Goal: Find specific page/section: Find specific page/section

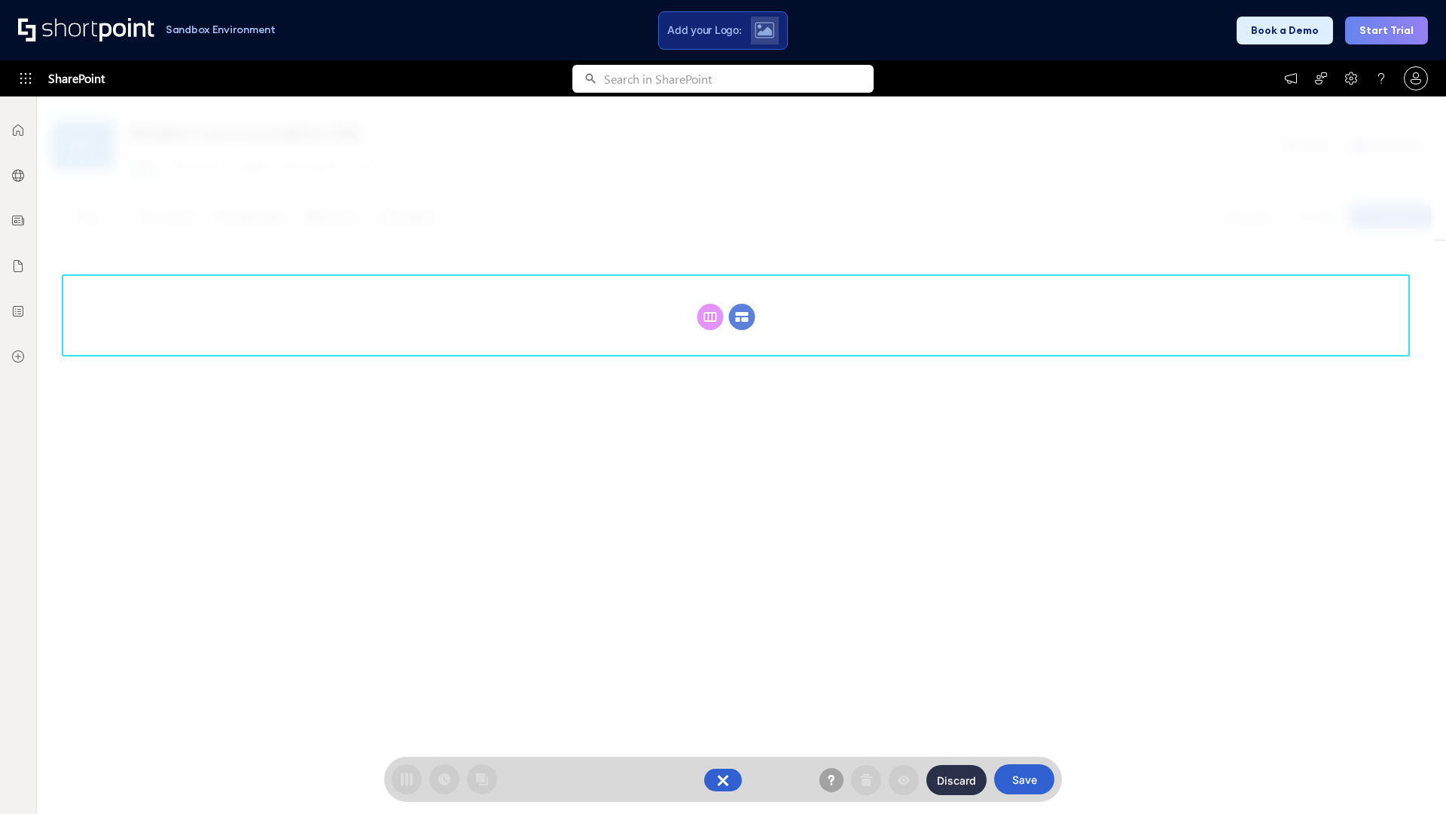
click at [742, 316] on circle at bounding box center [742, 317] width 26 height 26
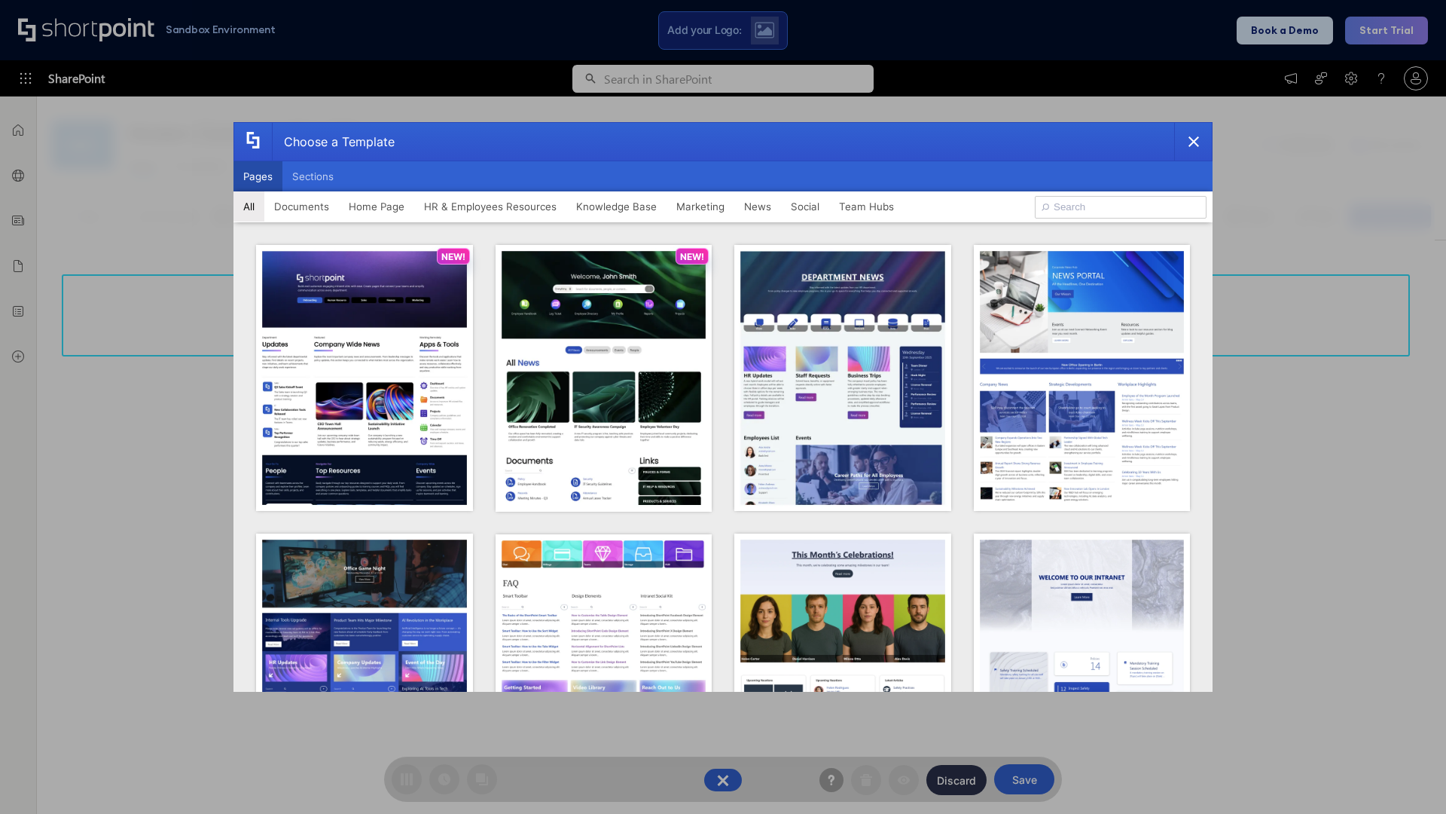
click at [258, 176] on button "Pages" at bounding box center [258, 176] width 49 height 30
type input "Intranet Layout 1"
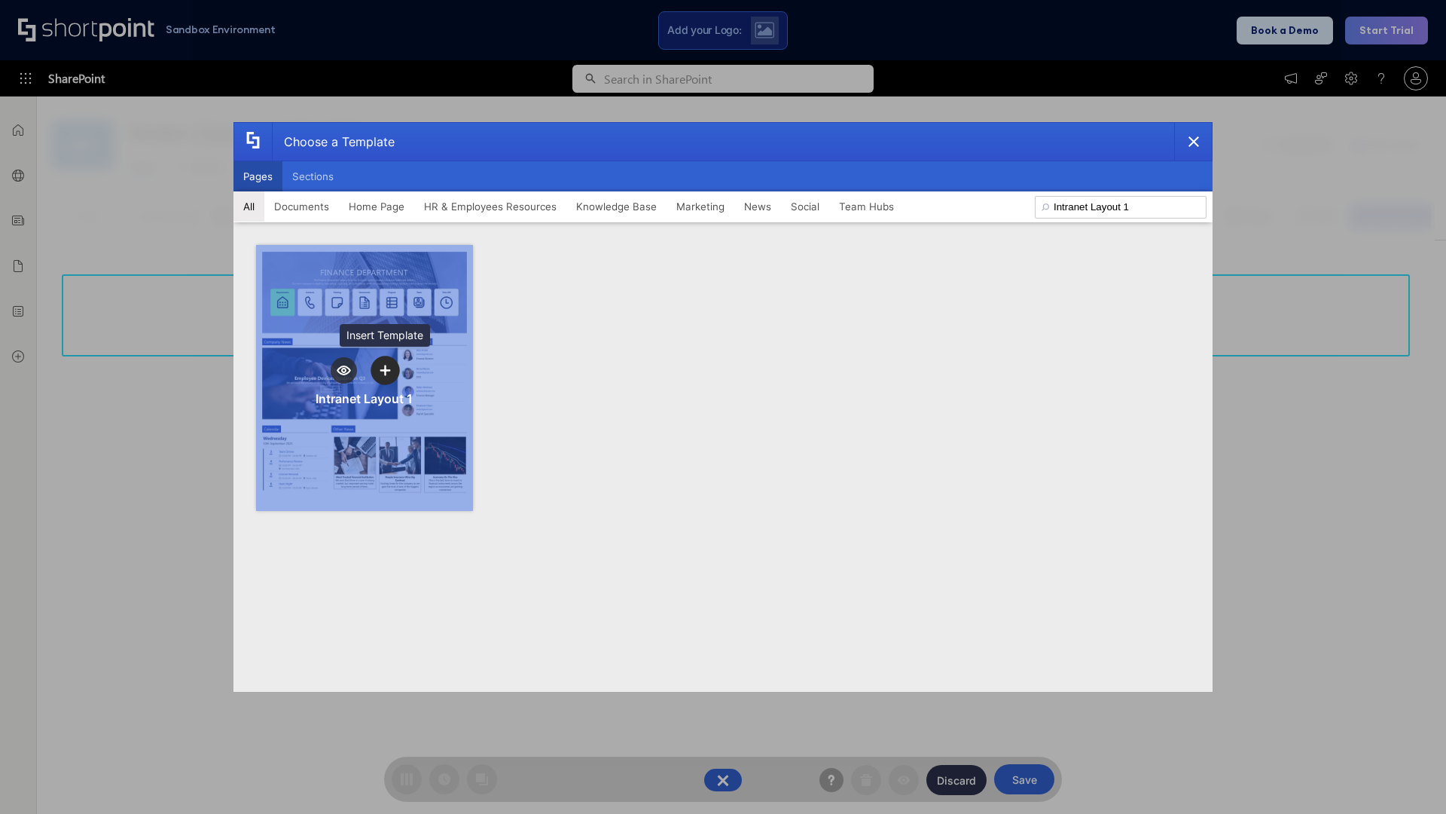
click at [385, 370] on icon "template selector" at bounding box center [385, 370] width 11 height 11
